Goal: Task Accomplishment & Management: Manage account settings

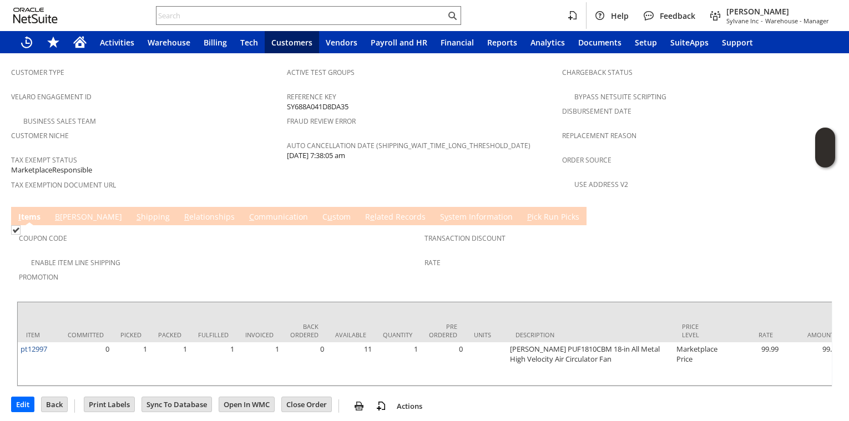
scroll to position [354, 0]
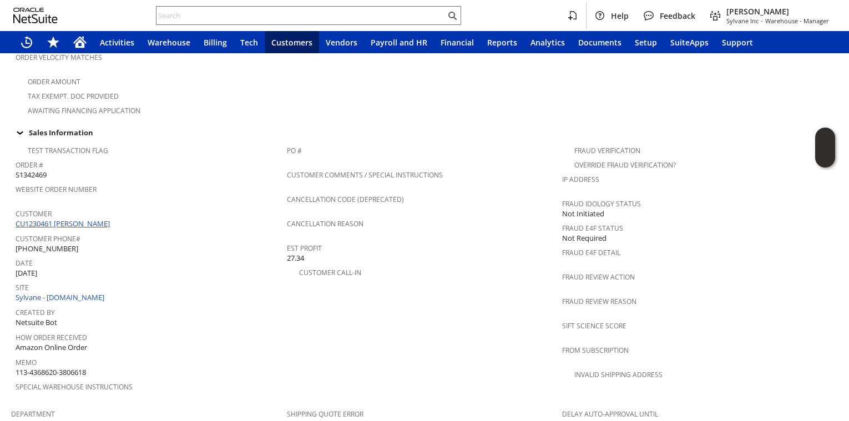
click at [74, 219] on link "CU1230461 debbie raffensberger" at bounding box center [64, 224] width 97 height 10
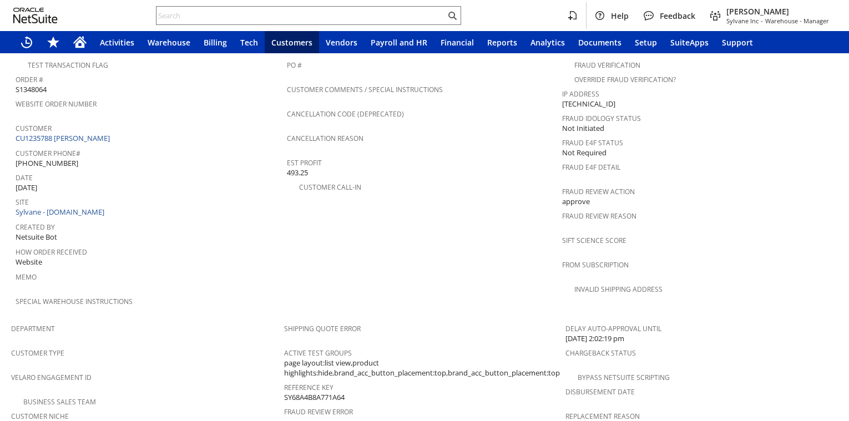
scroll to position [700, 0]
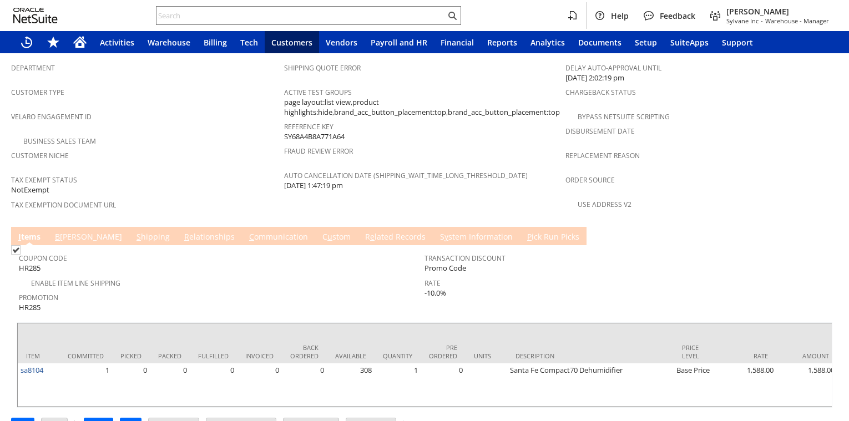
click at [134, 231] on link "S hipping" at bounding box center [153, 237] width 39 height 12
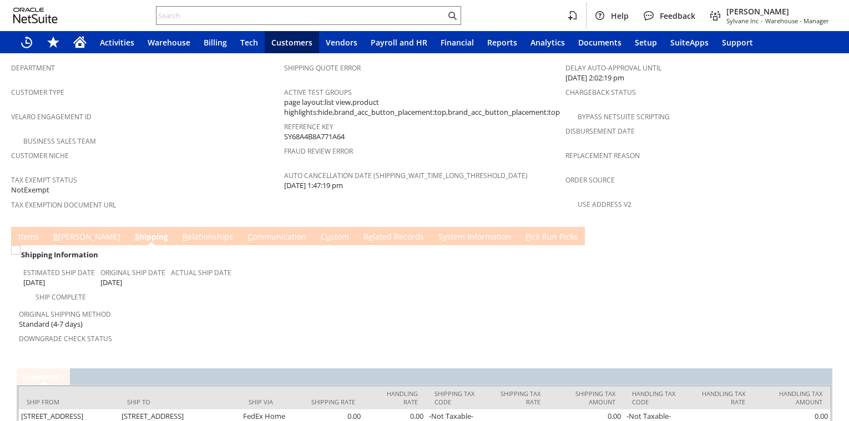
scroll to position [737, 0]
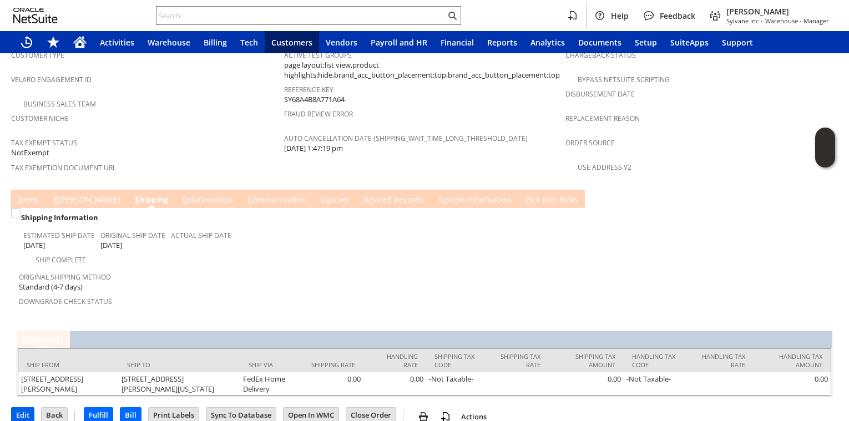
click at [26, 408] on input "Edit" at bounding box center [23, 415] width 22 height 14
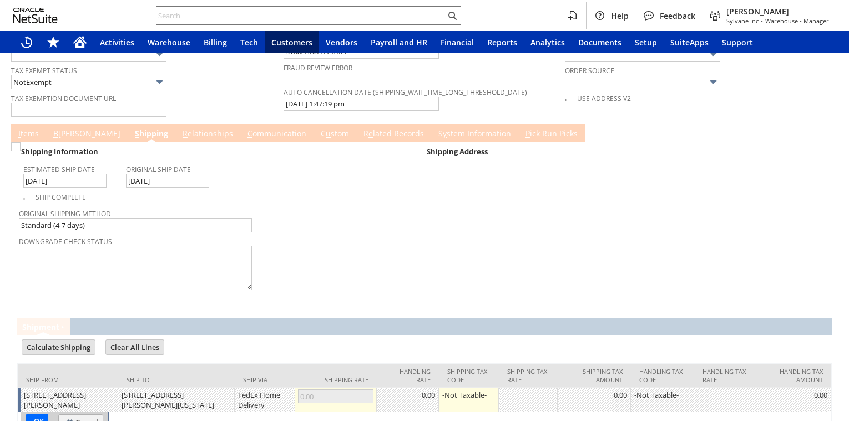
scroll to position [939, 0]
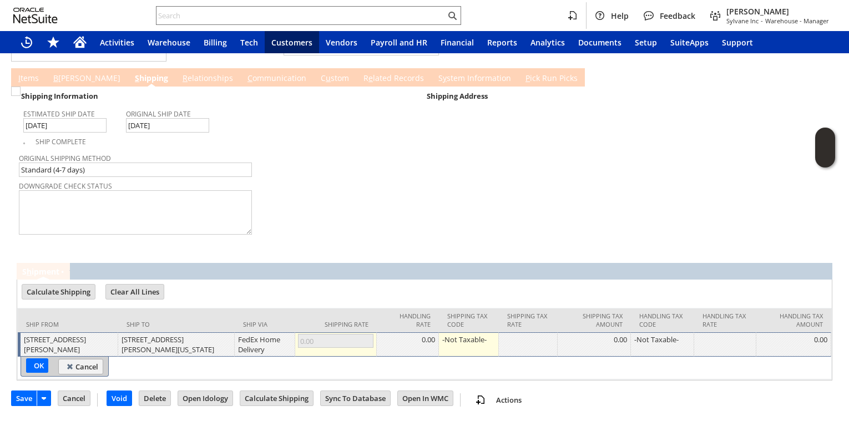
click at [28, 73] on link "I tems" at bounding box center [29, 79] width 26 height 12
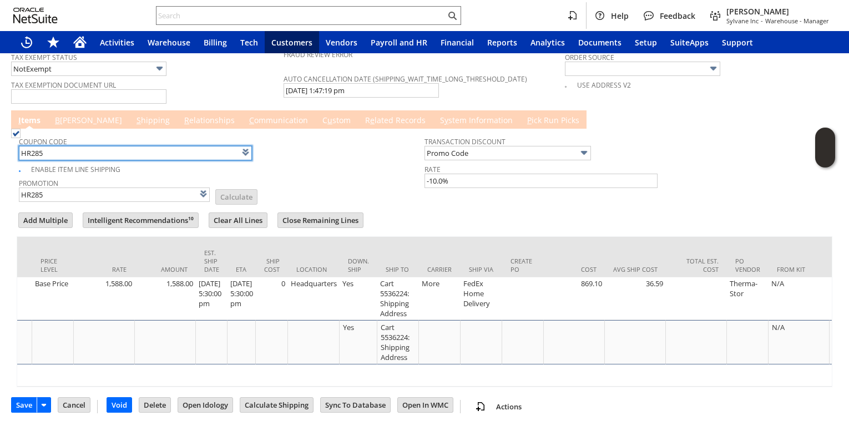
scroll to position [0, 689]
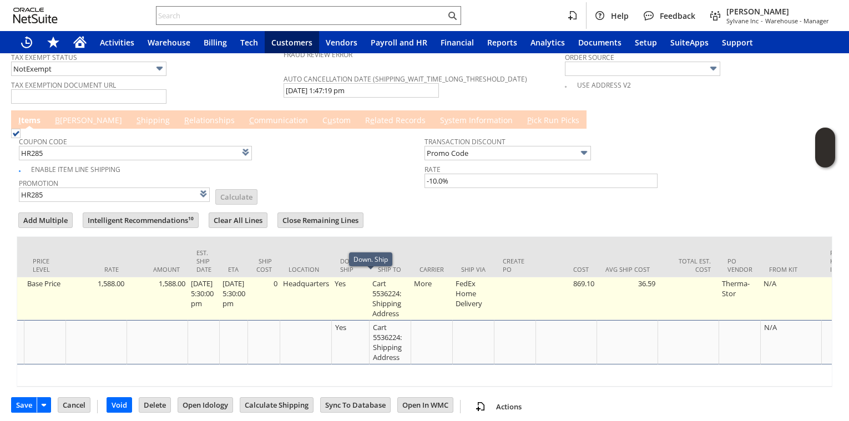
click at [410, 292] on td "Cart 5536224: Shipping Address" at bounding box center [390, 298] width 42 height 43
type input "OK"
type input "Make Copy"
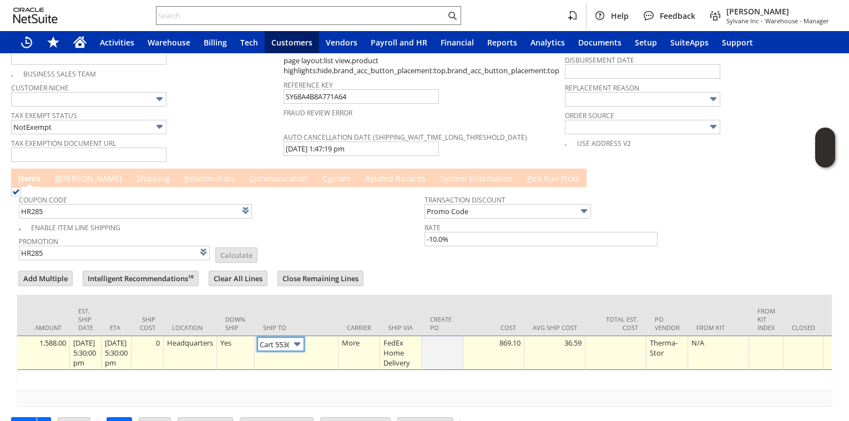
scroll to position [0, 74]
click at [333, 342] on link at bounding box center [327, 343] width 12 height 12
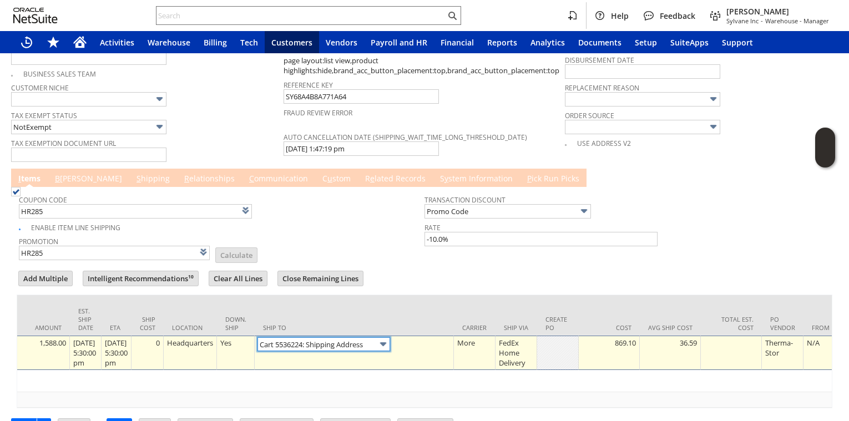
scroll to position [0, 0]
click at [134, 176] on link "S hipping" at bounding box center [153, 179] width 39 height 12
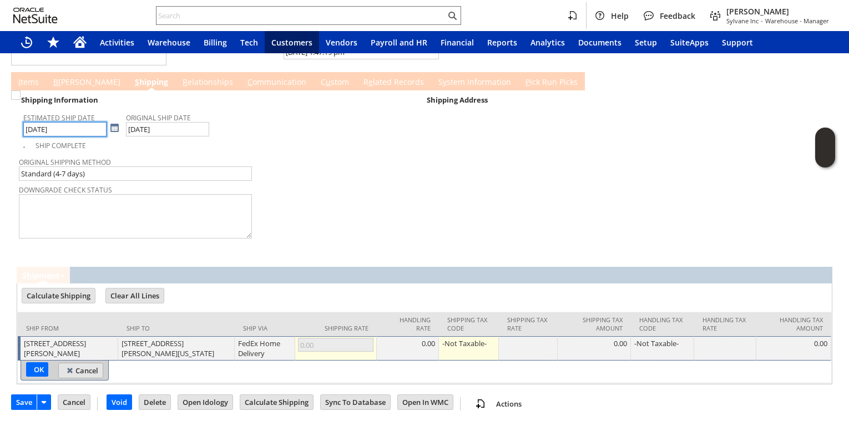
scroll to position [939, 0]
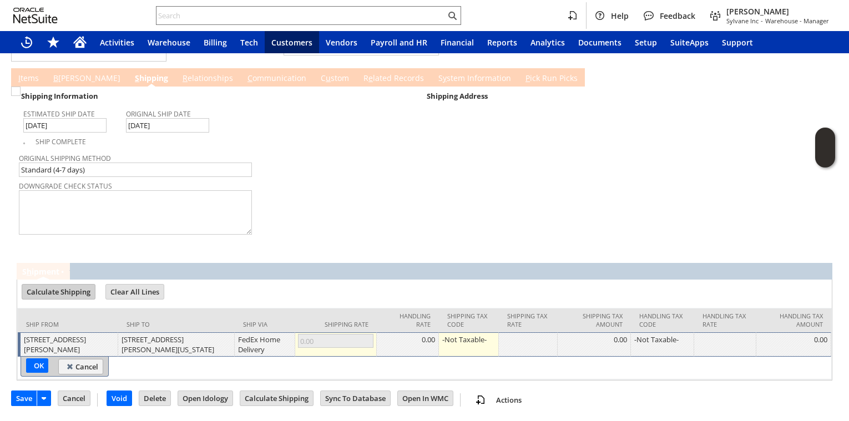
click at [55, 285] on input "Calculate Shipping" at bounding box center [58, 292] width 73 height 14
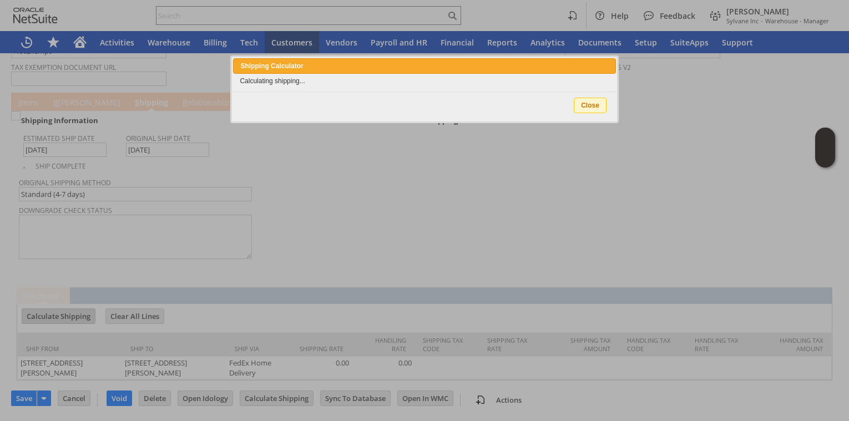
scroll to position [904, 0]
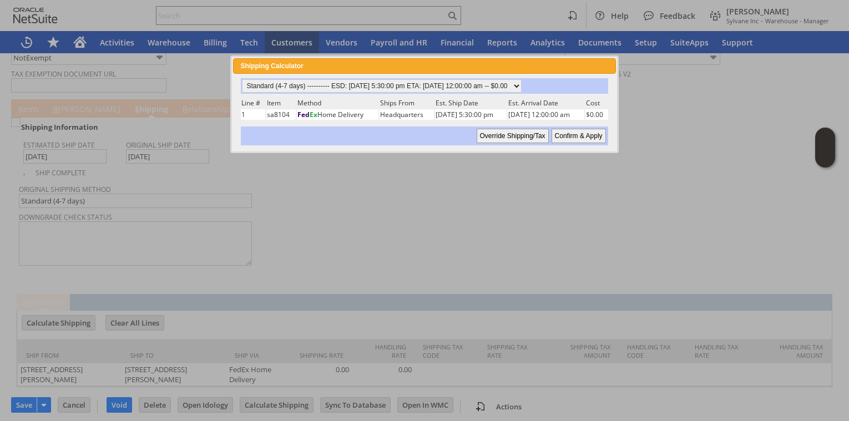
click at [516, 139] on input "Override Shipping/Tax" at bounding box center [513, 136] width 72 height 14
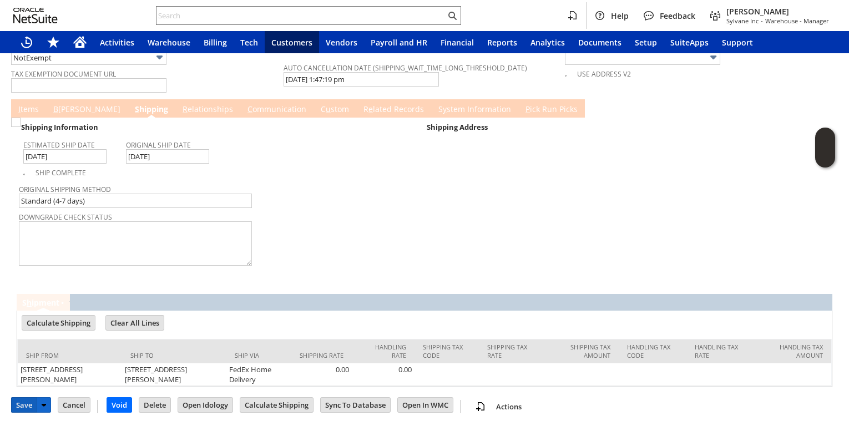
click at [19, 398] on input "Save" at bounding box center [24, 405] width 25 height 14
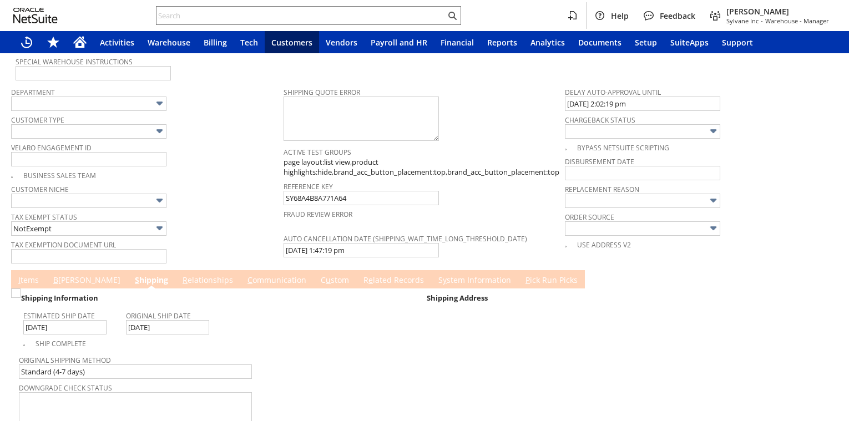
type input "Intelligent Recommendations¹⁰"
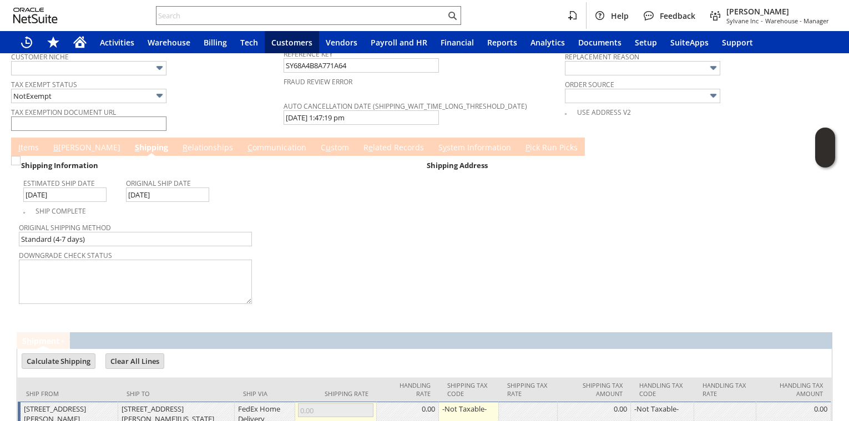
scroll to position [865, 0]
click at [26, 149] on link "I tems" at bounding box center [29, 149] width 26 height 12
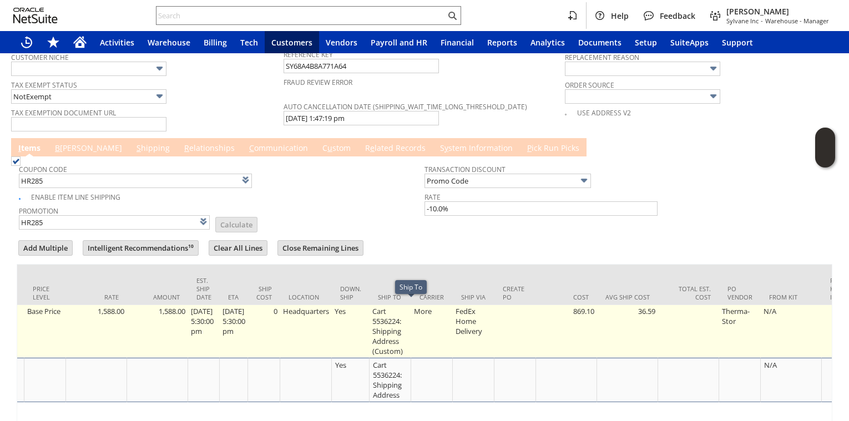
click at [411, 335] on td "Cart 5536224: Shipping Address (Custom)" at bounding box center [390, 331] width 42 height 53
type input "Cart 5536224: Shipping Address (Custom)"
type input "OK"
type input "Make Copy"
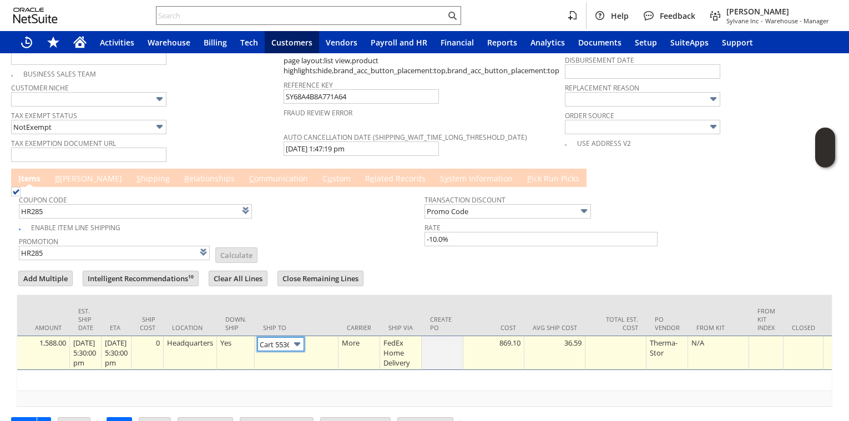
scroll to position [0, 106]
click at [333, 337] on link at bounding box center [327, 343] width 12 height 12
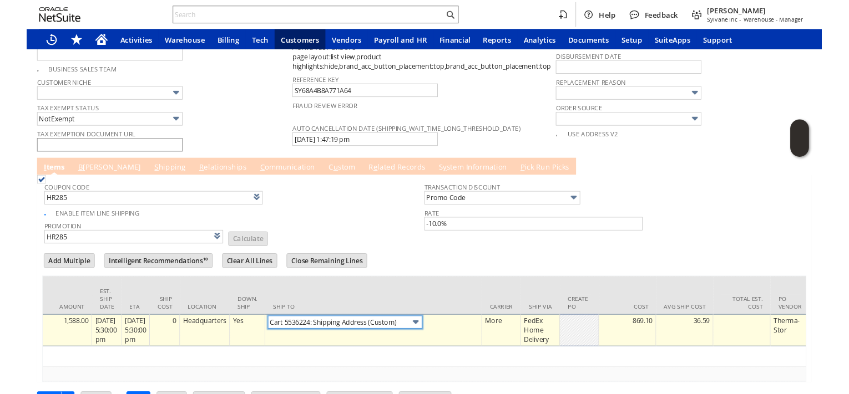
scroll to position [0, 0]
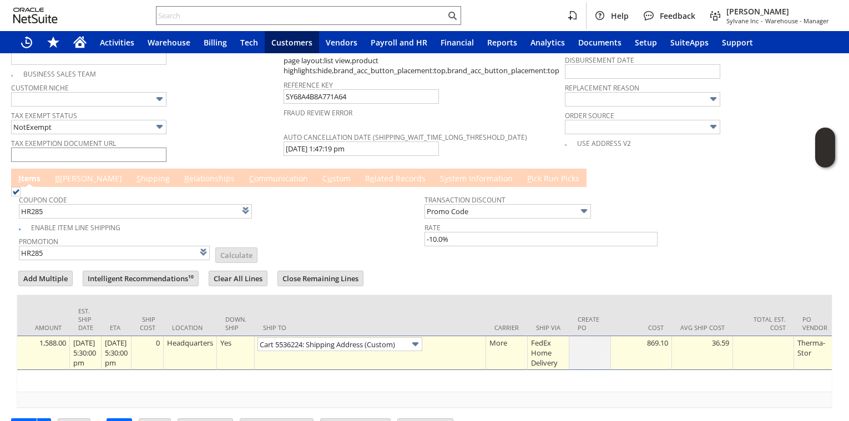
click at [65, 175] on link "B illing" at bounding box center [88, 179] width 73 height 12
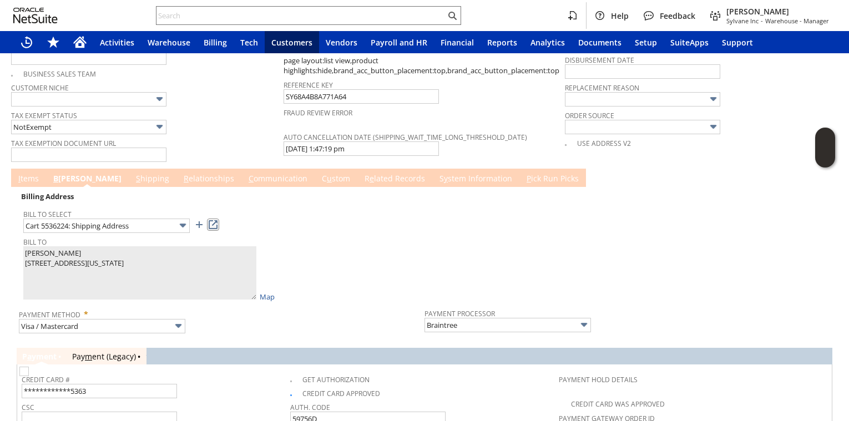
click at [214, 219] on link at bounding box center [213, 225] width 12 height 12
type textarea "Pamela G Sourbeer 181 Dragon Tail Dr 2300940 Brevard NC 28712 United States"
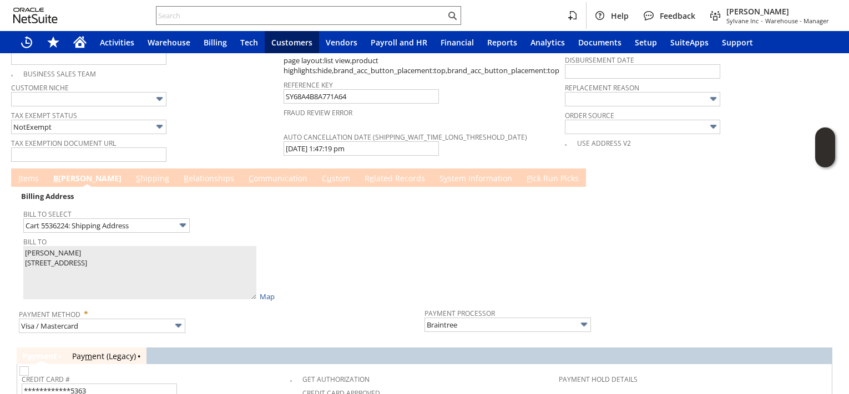
click at [133, 176] on link "S hipping" at bounding box center [152, 179] width 39 height 12
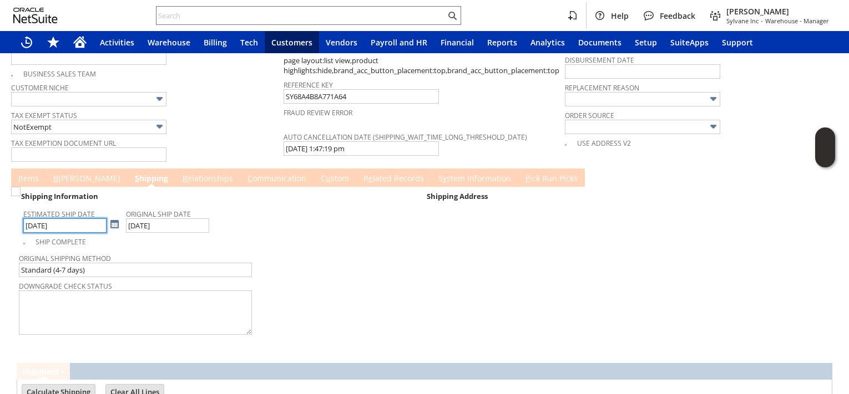
scroll to position [965, 0]
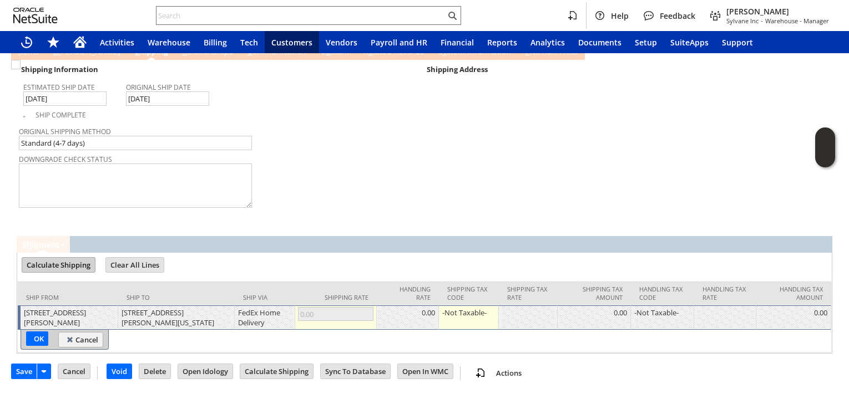
click at [58, 258] on input "Calculate Shipping" at bounding box center [58, 265] width 73 height 14
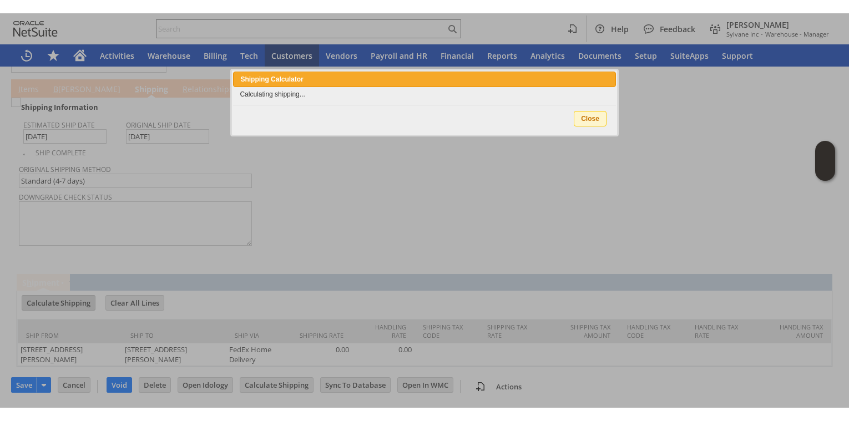
scroll to position [931, 0]
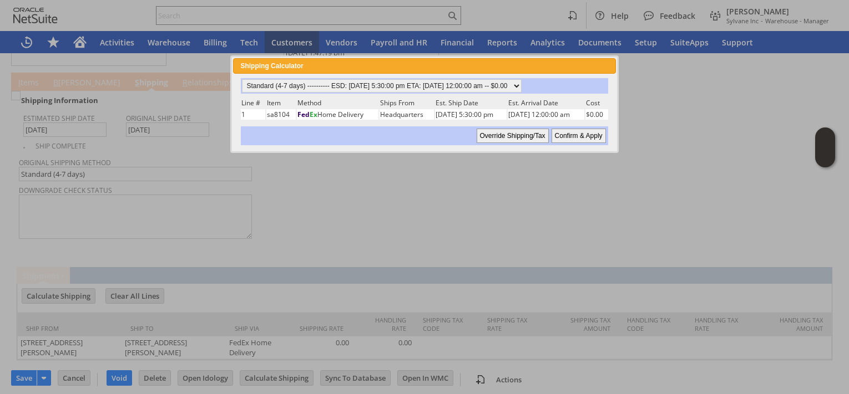
click at [581, 134] on input "Confirm & Apply" at bounding box center [578, 136] width 54 height 14
type input "8/19/2025"
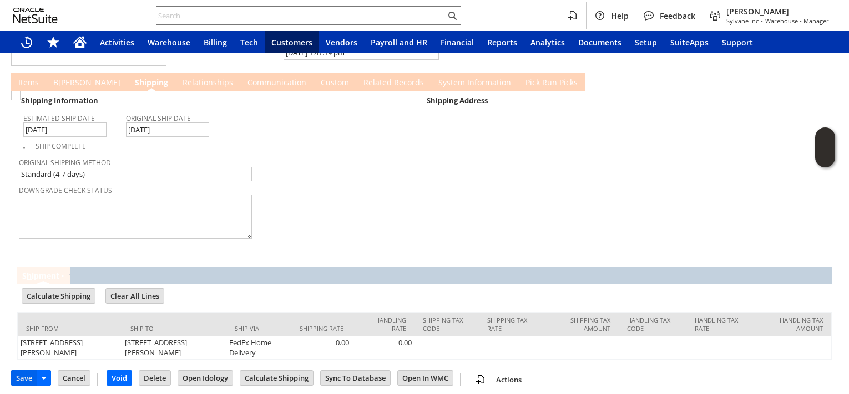
click at [26, 371] on input "Save" at bounding box center [24, 378] width 25 height 14
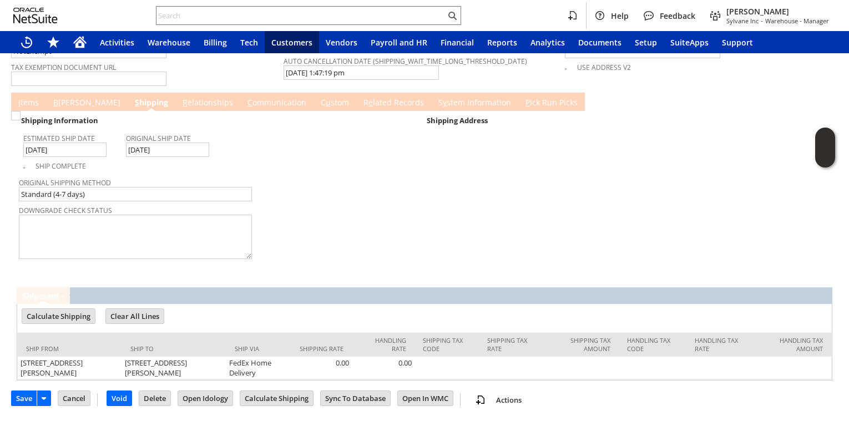
scroll to position [904, 0]
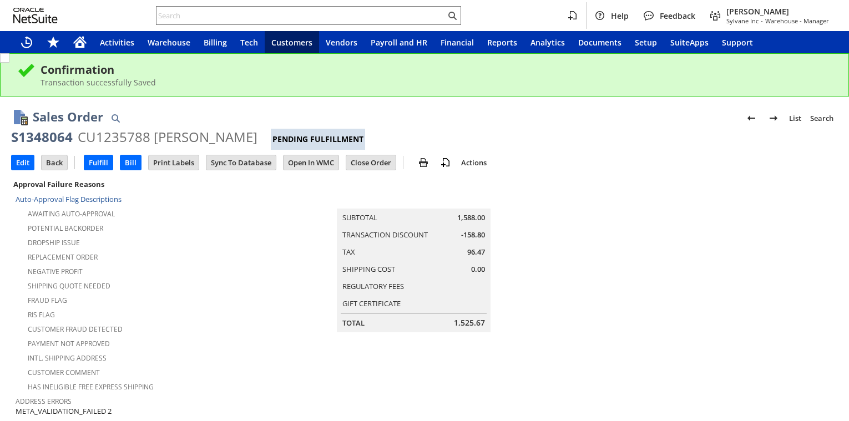
click at [221, 235] on div "Dropship Issue" at bounding box center [150, 241] width 269 height 13
click at [276, 17] on input "text" at bounding box center [300, 15] width 289 height 13
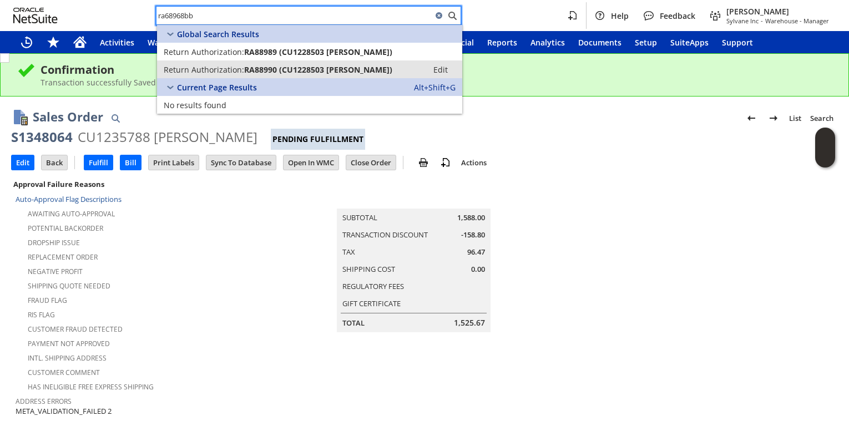
type input "ra68968bb"
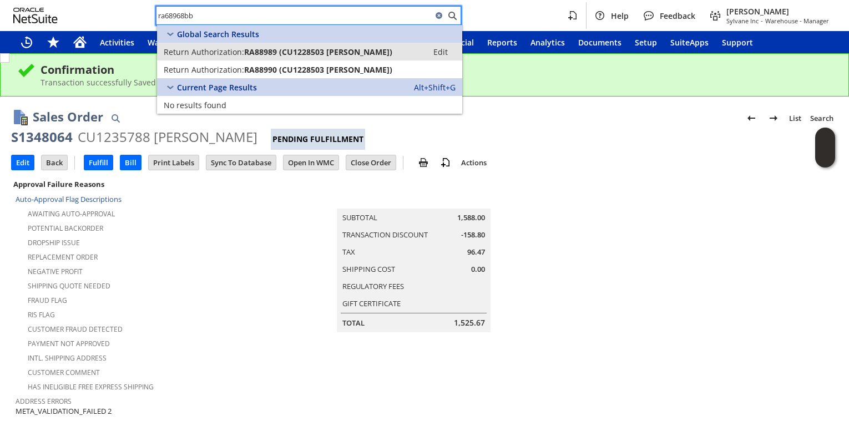
click at [310, 56] on span "RA88989 (CU1228503 Marta Nowak)" at bounding box center [318, 52] width 148 height 11
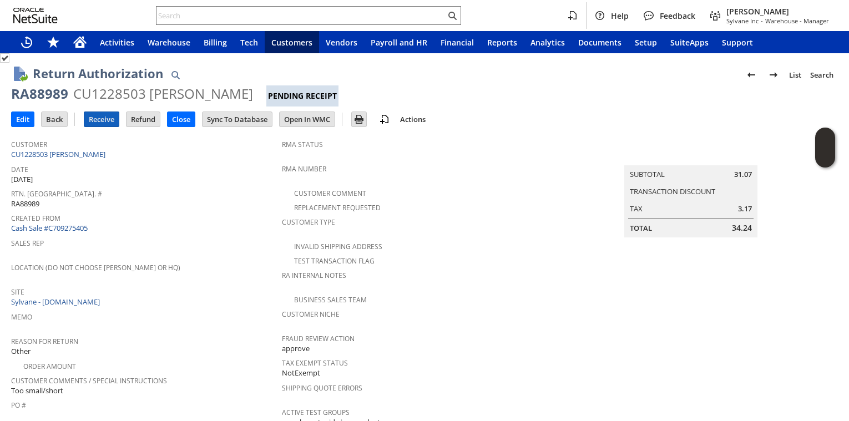
click at [107, 123] on input "Receive" at bounding box center [101, 119] width 34 height 14
click at [94, 121] on input "Receive" at bounding box center [101, 119] width 34 height 14
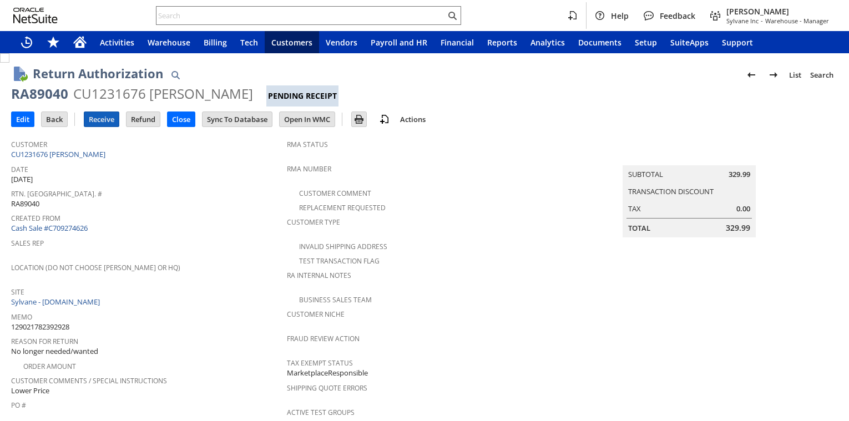
click at [105, 120] on input "Receive" at bounding box center [101, 119] width 34 height 14
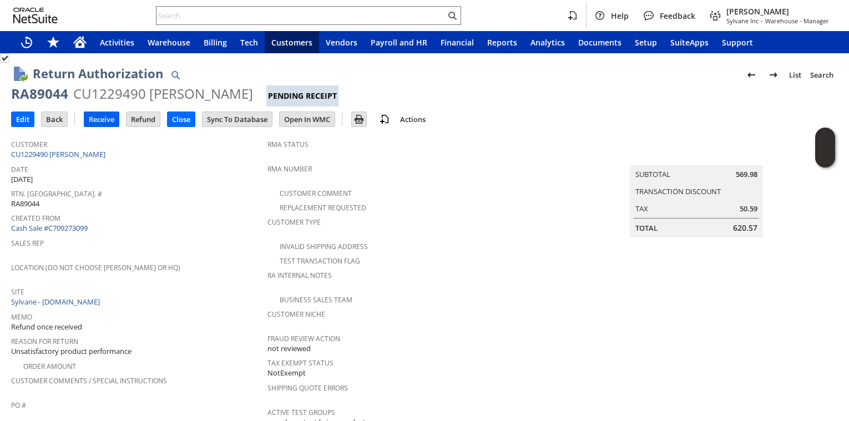
click at [113, 123] on input "Receive" at bounding box center [101, 119] width 34 height 14
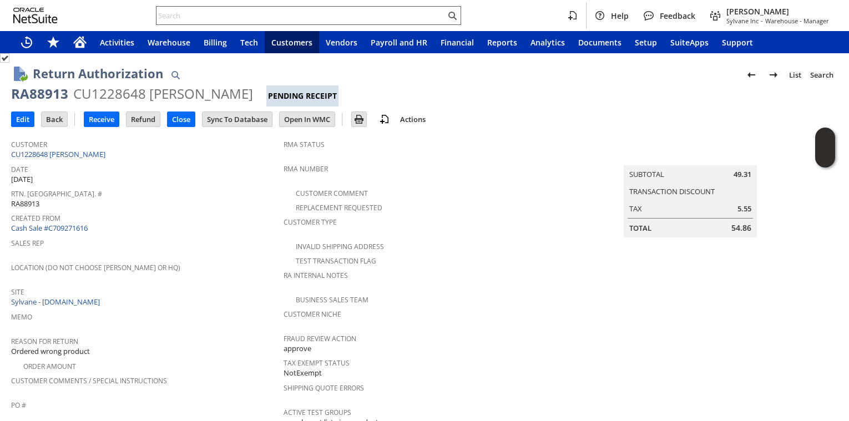
click at [343, 14] on input "text" at bounding box center [300, 15] width 289 height 13
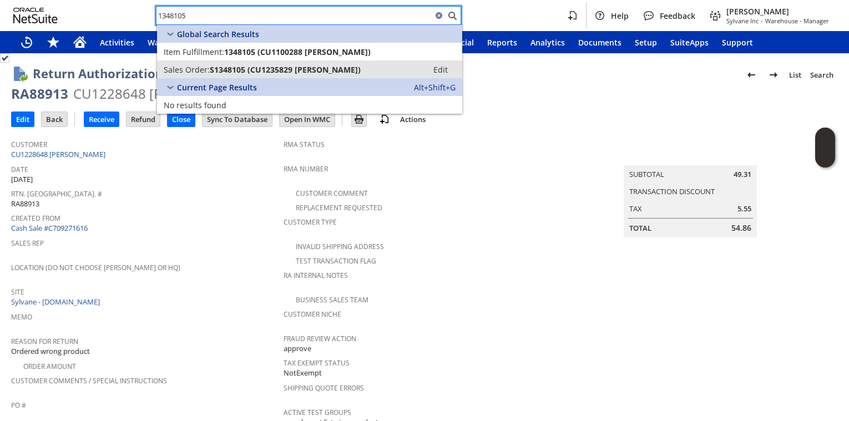
type input "1348105"
drag, startPoint x: 226, startPoint y: 256, endPoint x: 216, endPoint y: 257, distance: 10.0
click at [224, 260] on span "Location (Do Not Choose Sheeran or HQ)" at bounding box center [144, 266] width 267 height 13
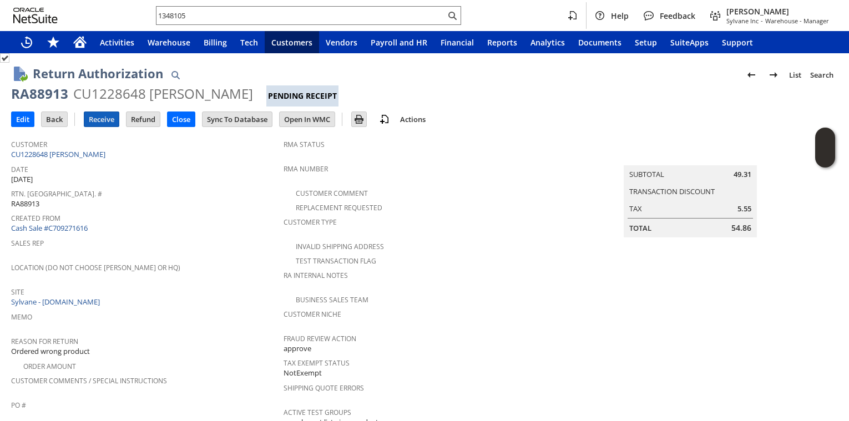
click at [107, 124] on input "Receive" at bounding box center [101, 119] width 34 height 14
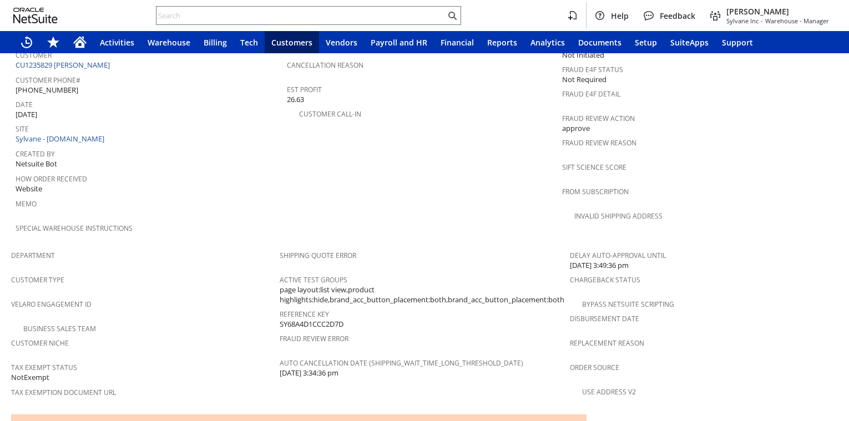
scroll to position [700, 0]
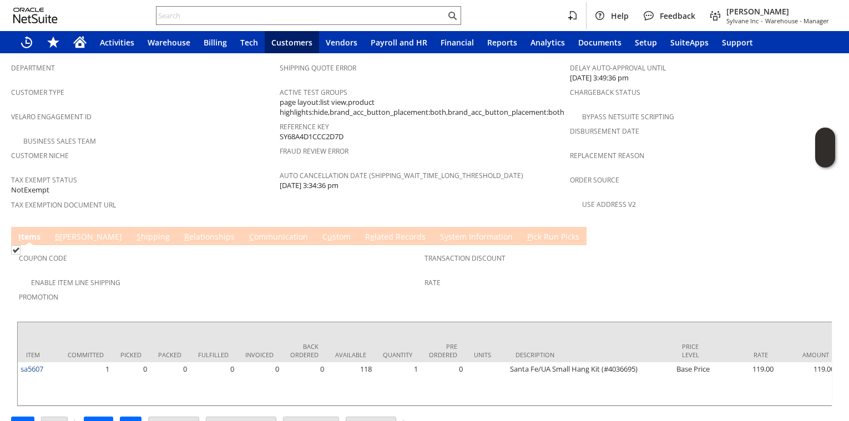
click at [134, 231] on link "S hipping" at bounding box center [153, 237] width 39 height 12
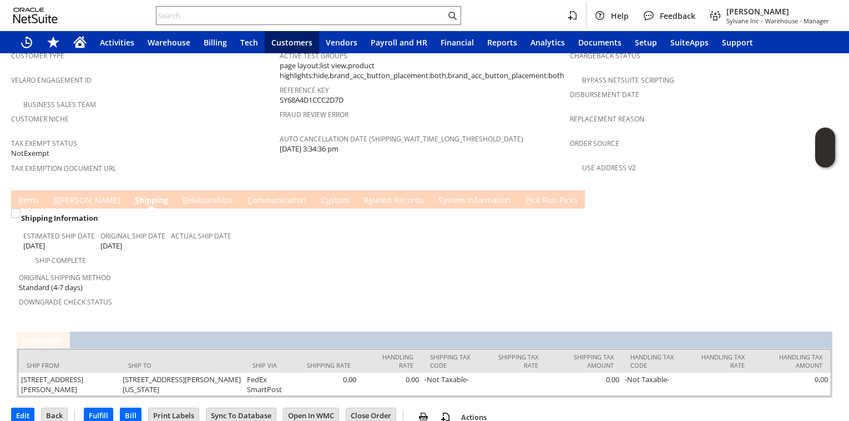
scroll to position [737, 0]
click at [21, 194] on link "I tems" at bounding box center [29, 200] width 26 height 12
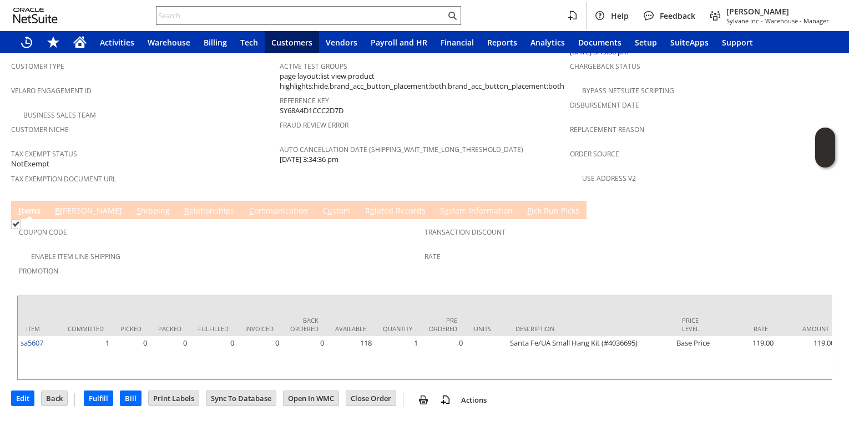
scroll to position [700, 0]
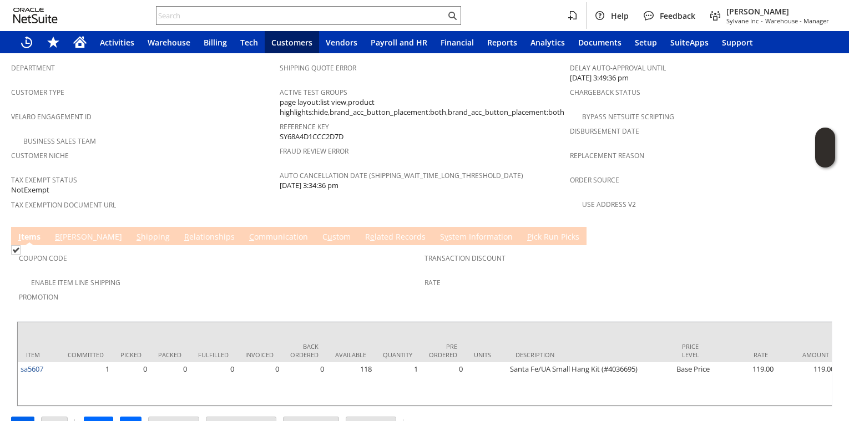
click at [23, 417] on input "Edit" at bounding box center [23, 424] width 22 height 14
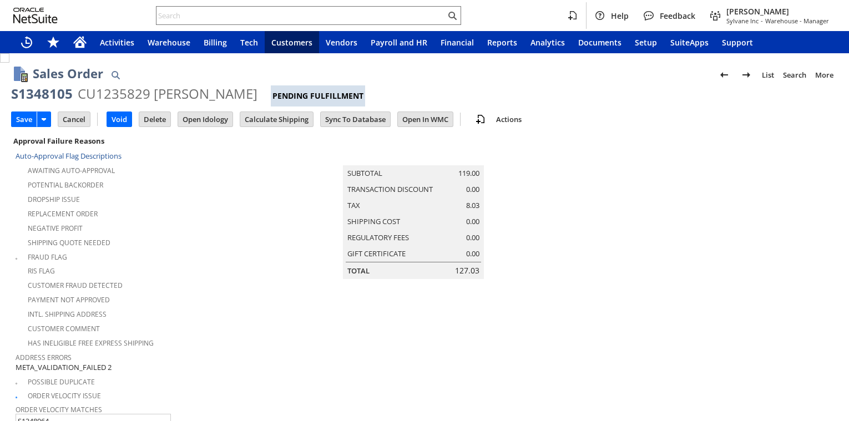
type input "Intelligent Recommendations¹⁰"
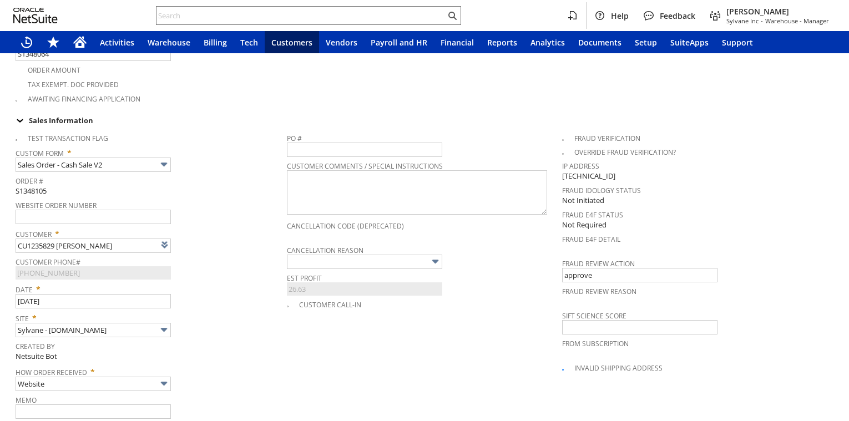
click at [222, 81] on td "Tax Exempt. Doc Provided" at bounding box center [148, 84] width 264 height 14
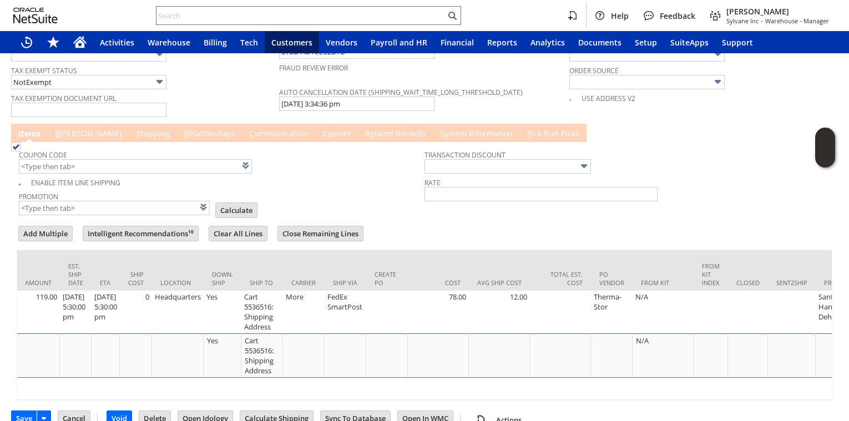
scroll to position [0, 815]
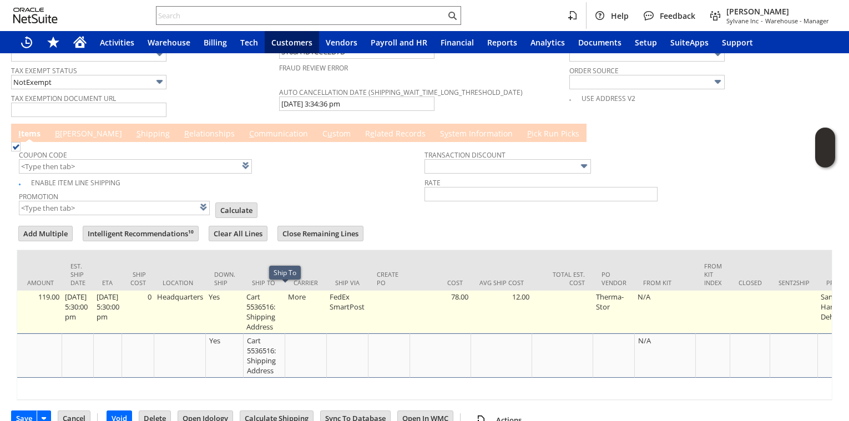
click at [280, 308] on td "Cart 5536516: Shipping Address" at bounding box center [265, 312] width 42 height 43
type input "OK"
type input "Make Copy"
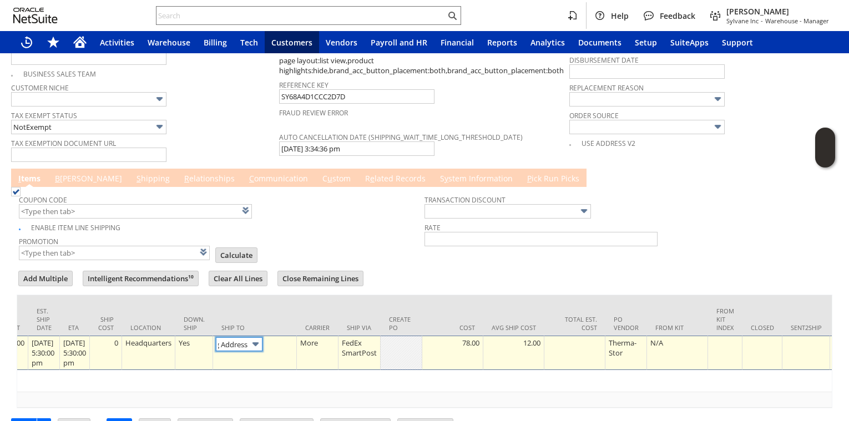
scroll to position [0, 725]
click at [297, 343] on link at bounding box center [291, 343] width 12 height 12
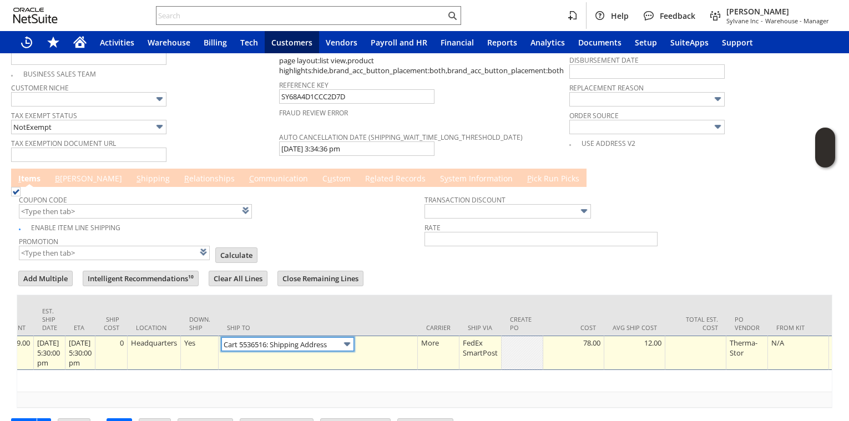
scroll to position [0, 0]
click at [234, 117] on div "Tax Exempt Status NotExempt" at bounding box center [142, 121] width 262 height 27
click at [233, 117] on div "Tax Exempt Status NotExempt" at bounding box center [142, 121] width 262 height 27
click at [224, 112] on span "Tax Exempt Status" at bounding box center [142, 114] width 262 height 12
click at [240, 108] on span "Tax Exempt Status" at bounding box center [142, 114] width 262 height 12
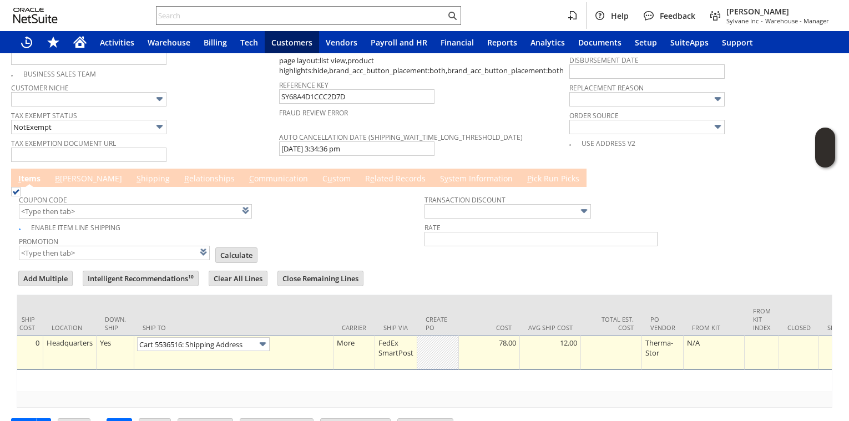
scroll to position [0, 813]
click at [295, 340] on link at bounding box center [289, 343] width 12 height 12
click at [73, 174] on link "B illing" at bounding box center [88, 179] width 73 height 12
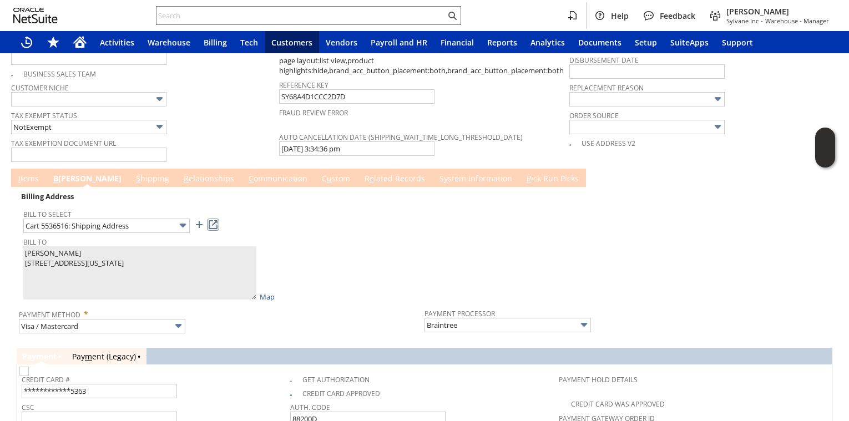
click at [213, 222] on link at bounding box center [213, 225] width 12 height 12
type textarea "Pamela G Sourbeer 181 Dragon Tail Dr 2301003 Brevard NC 28712 United States"
click at [133, 173] on link "S hipping" at bounding box center [152, 179] width 39 height 12
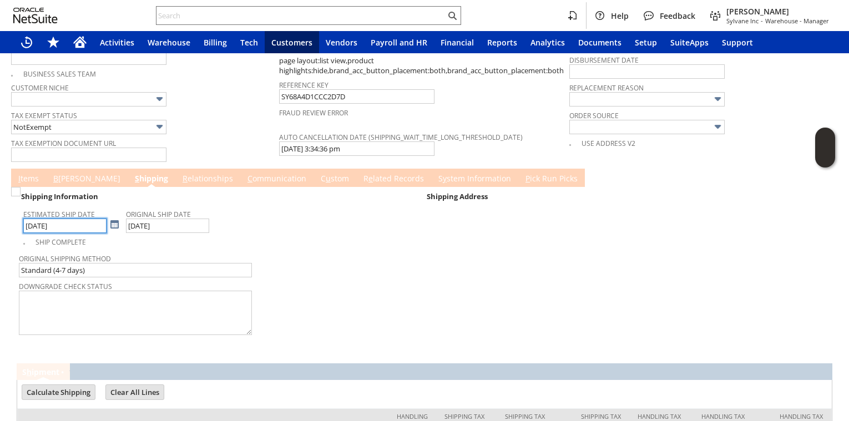
scroll to position [937, 0]
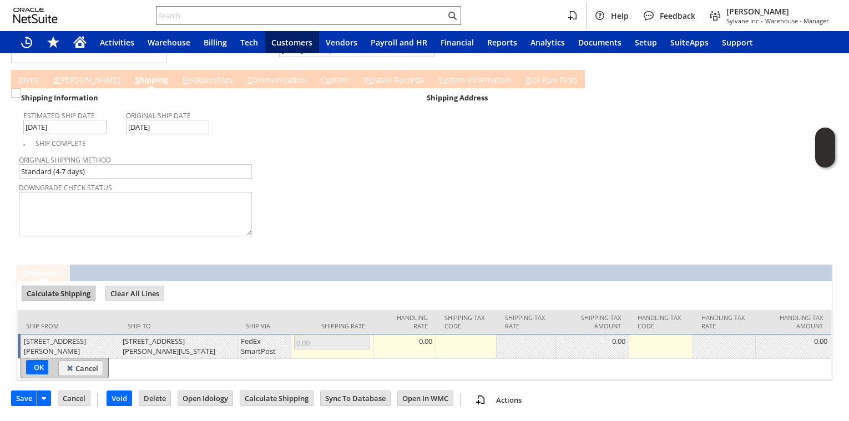
click at [55, 286] on input "Calculate Shipping" at bounding box center [58, 293] width 73 height 14
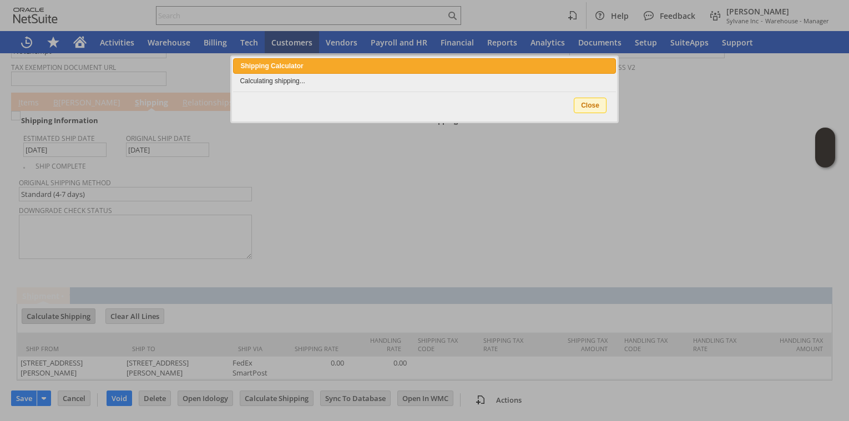
scroll to position [904, 0]
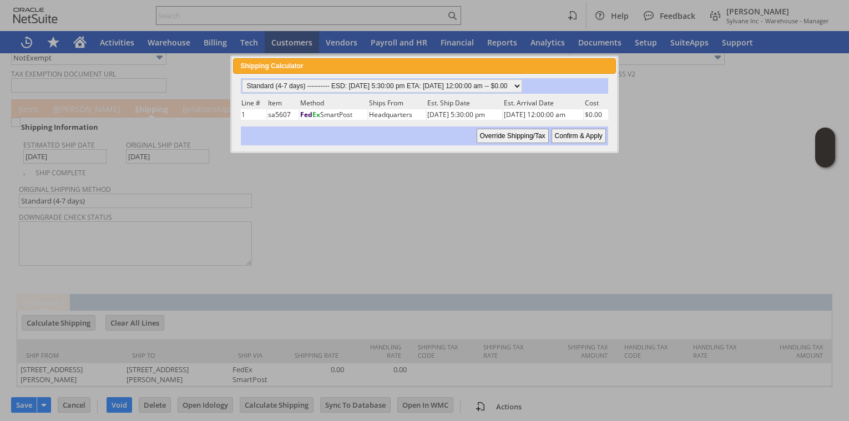
click at [583, 133] on input "Confirm & Apply" at bounding box center [578, 136] width 54 height 14
type input "8/19/2025"
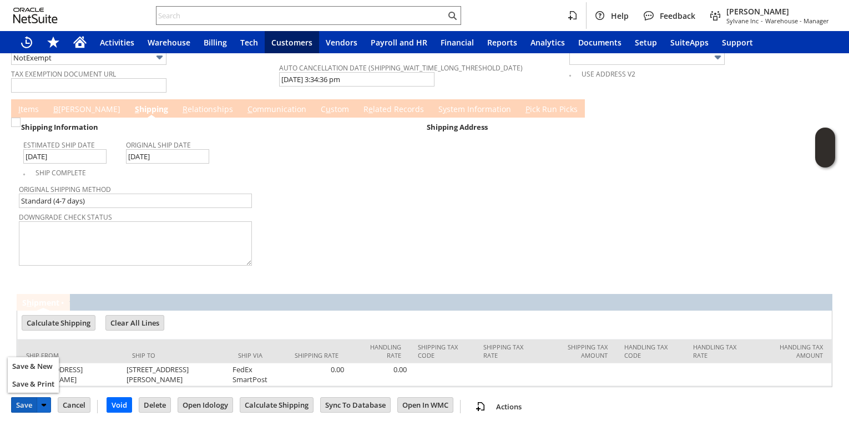
click at [26, 399] on input "Save" at bounding box center [24, 405] width 25 height 14
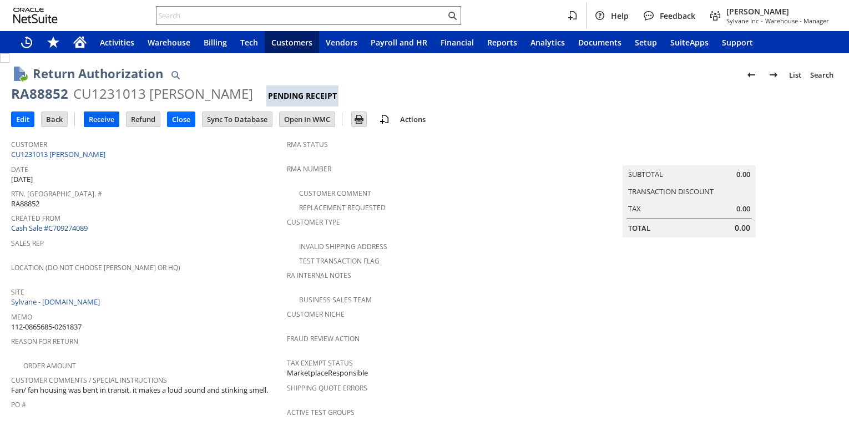
click at [108, 121] on input "Receive" at bounding box center [101, 119] width 34 height 14
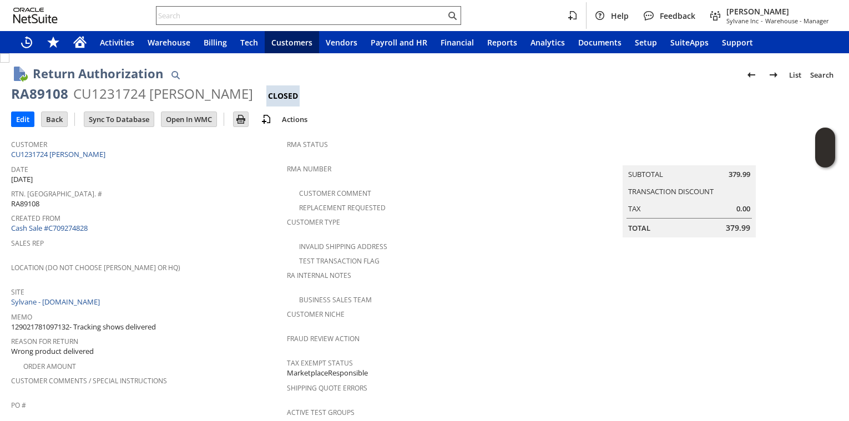
click at [172, 19] on input "text" at bounding box center [300, 15] width 289 height 13
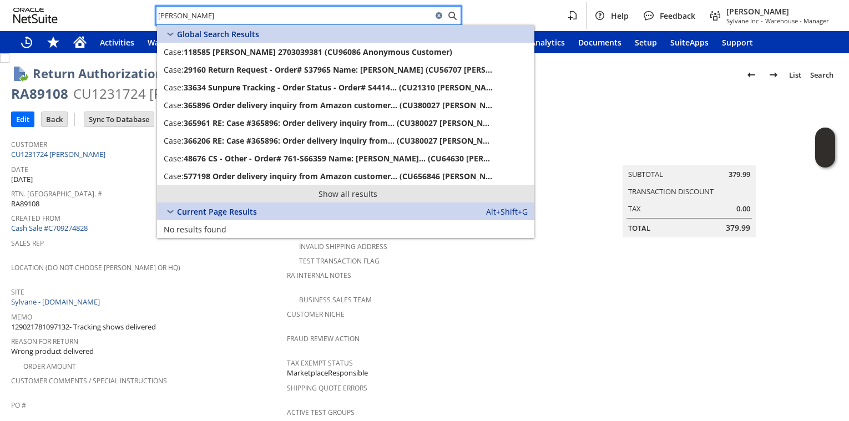
type input "[PERSON_NAME]"
click at [231, 193] on link "Show all results" at bounding box center [345, 194] width 377 height 18
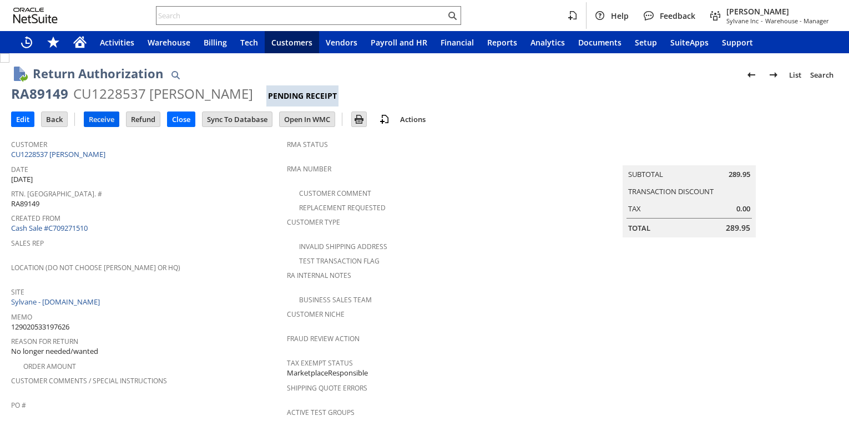
click at [94, 124] on input "Receive" at bounding box center [101, 119] width 34 height 14
